Goal: Check status: Check status

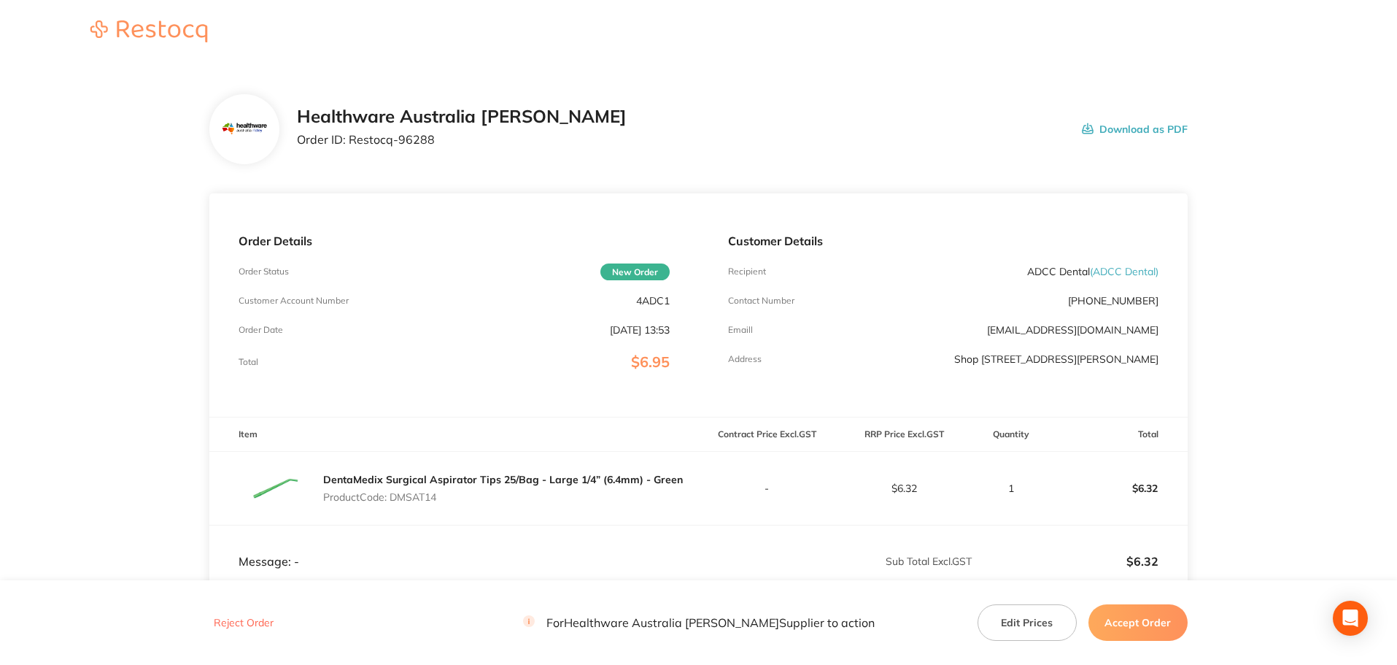
click at [1084, 269] on p "ADCC Dental ( ADCC Dental )" at bounding box center [1092, 272] width 131 height 12
drag, startPoint x: 1088, startPoint y: 269, endPoint x: 1029, endPoint y: 269, distance: 58.4
click at [1029, 269] on p "ADCC Dental ( ADCC Dental )" at bounding box center [1092, 272] width 131 height 12
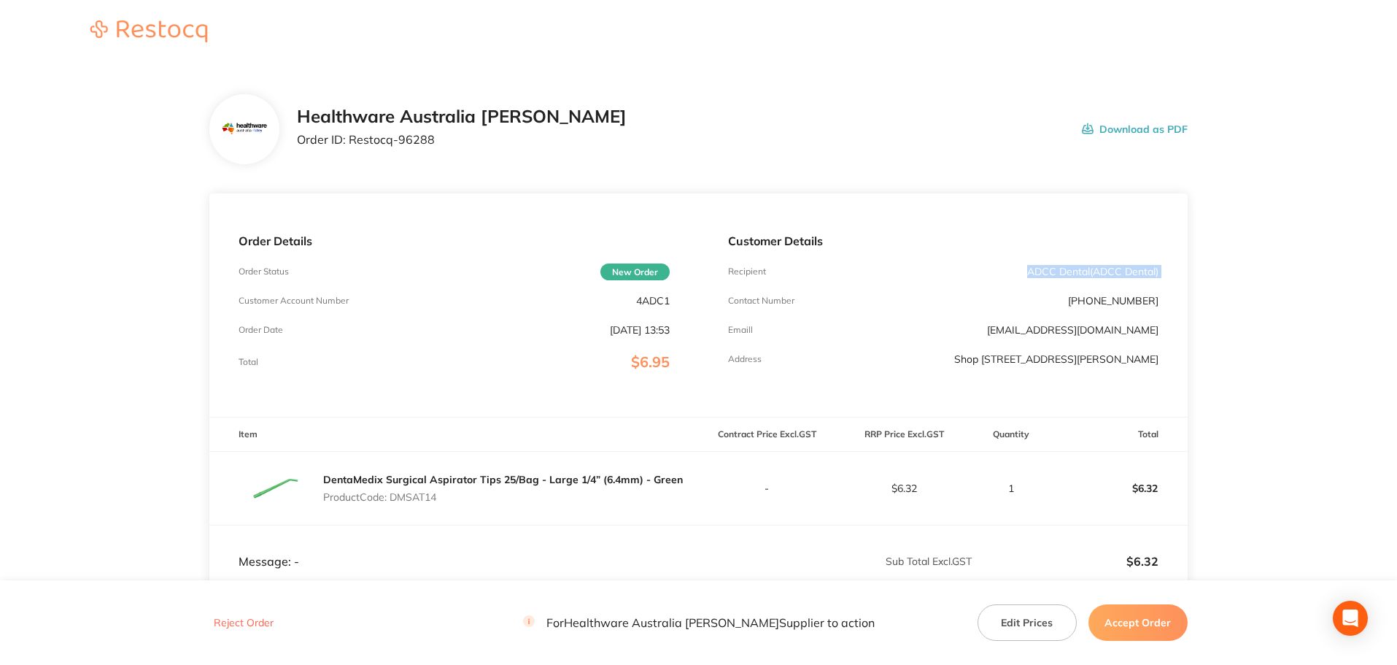
click at [1029, 269] on p "ADCC Dental ( ADCC Dental )" at bounding box center [1092, 272] width 131 height 12
click at [1076, 269] on p "ADCC Dental ( ADCC Dental )" at bounding box center [1092, 272] width 131 height 12
drag, startPoint x: 1089, startPoint y: 271, endPoint x: 1019, endPoint y: 271, distance: 70.8
click at [1019, 271] on div "Recipient ADCC Dental ( ADCC Dental )" at bounding box center [943, 272] width 430 height 12
copy p "ADCC Dental"
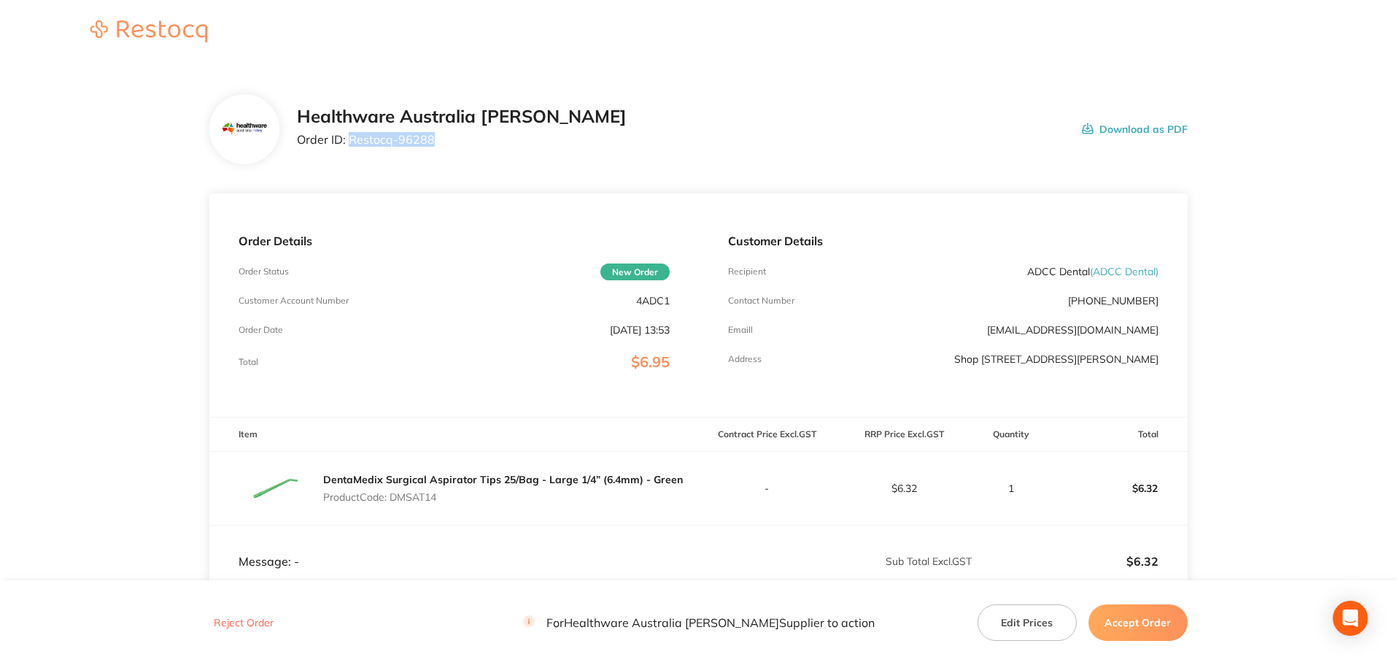
drag, startPoint x: 436, startPoint y: 150, endPoint x: 349, endPoint y: 155, distance: 87.0
click at [349, 155] on div "Healthware Australia [PERSON_NAME] Order ID: Restocq- 96288 Download as PDF" at bounding box center [698, 129] width 978 height 70
